Goal: Task Accomplishment & Management: Complete application form

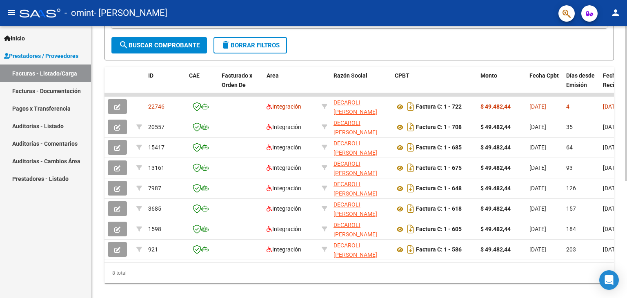
scroll to position [186, 0]
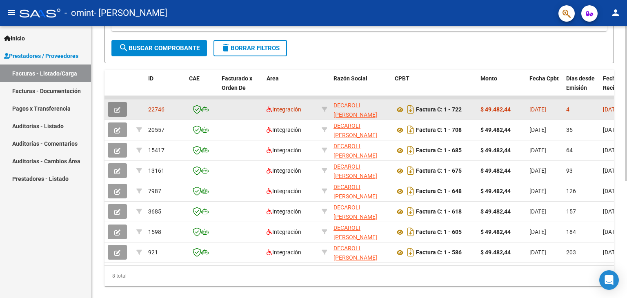
click at [118, 109] on icon "button" at bounding box center [117, 110] width 6 height 6
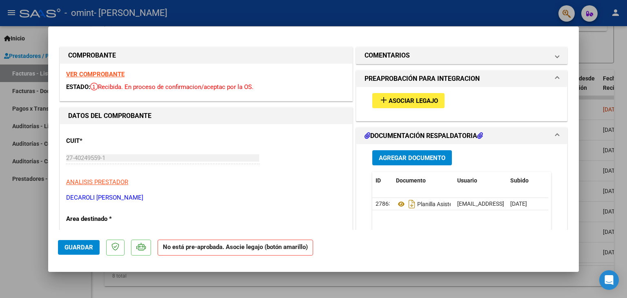
click at [422, 105] on span "Asociar Legajo" at bounding box center [413, 100] width 49 height 7
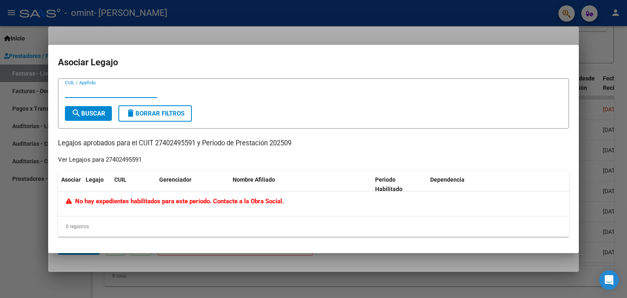
click at [470, 31] on div at bounding box center [313, 149] width 627 height 298
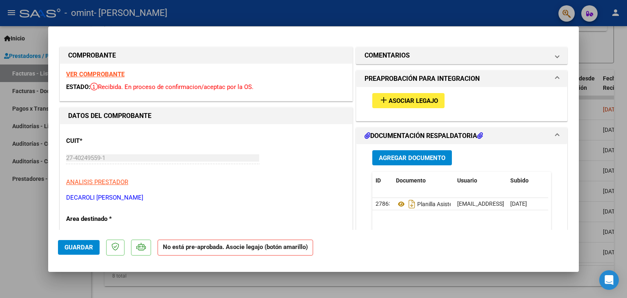
click at [441, 89] on div "add Asociar Legajo" at bounding box center [461, 100] width 191 height 27
click at [589, 52] on div at bounding box center [313, 149] width 627 height 298
type input "$ 0,00"
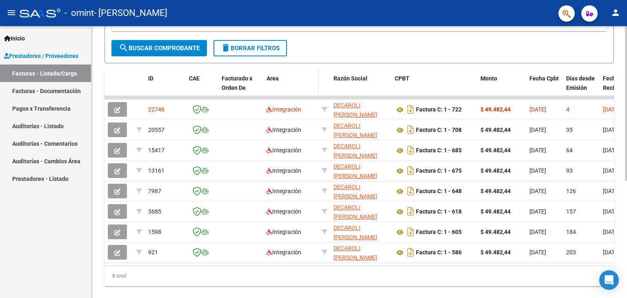
scroll to position [0, 0]
